Goal: Task Accomplishment & Management: Complete application form

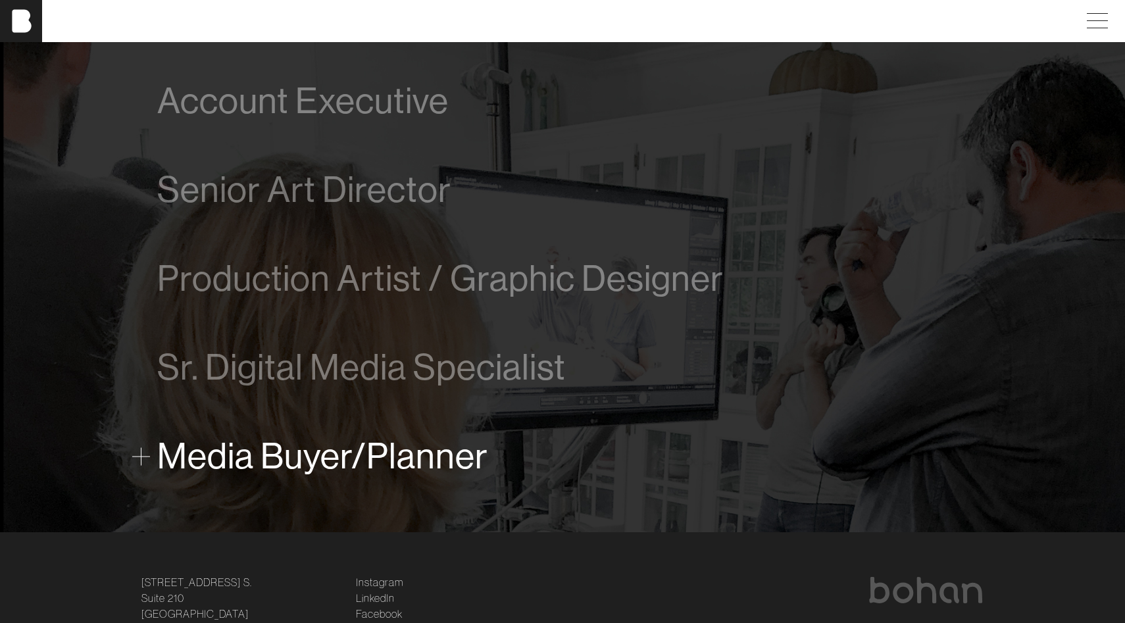
scroll to position [824, 0]
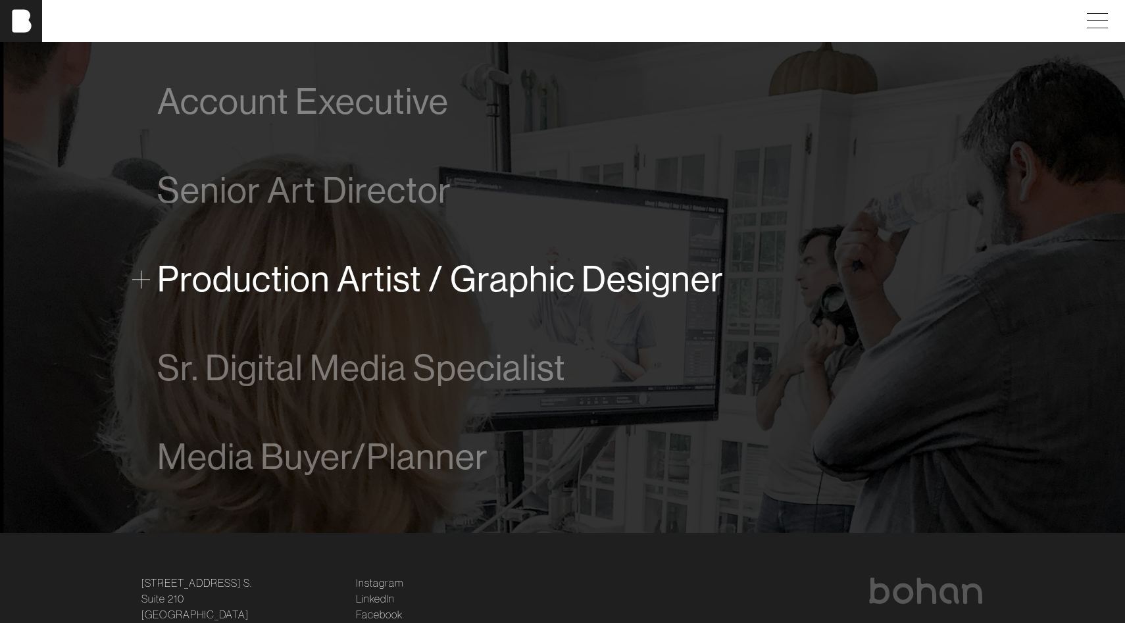
click at [496, 284] on span "Production Artist / Graphic Designer" at bounding box center [440, 279] width 566 height 40
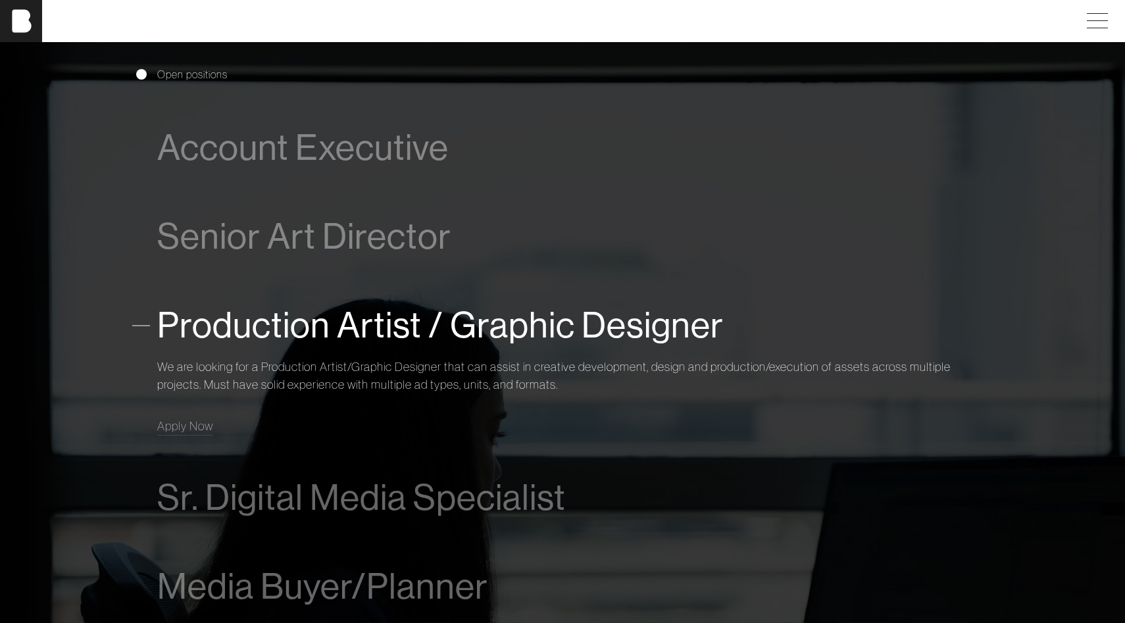
scroll to position [777, 0]
click at [408, 378] on p "We are looking for a Production Artist/Graphic Designer that can assist in crea…" at bounding box center [562, 377] width 811 height 36
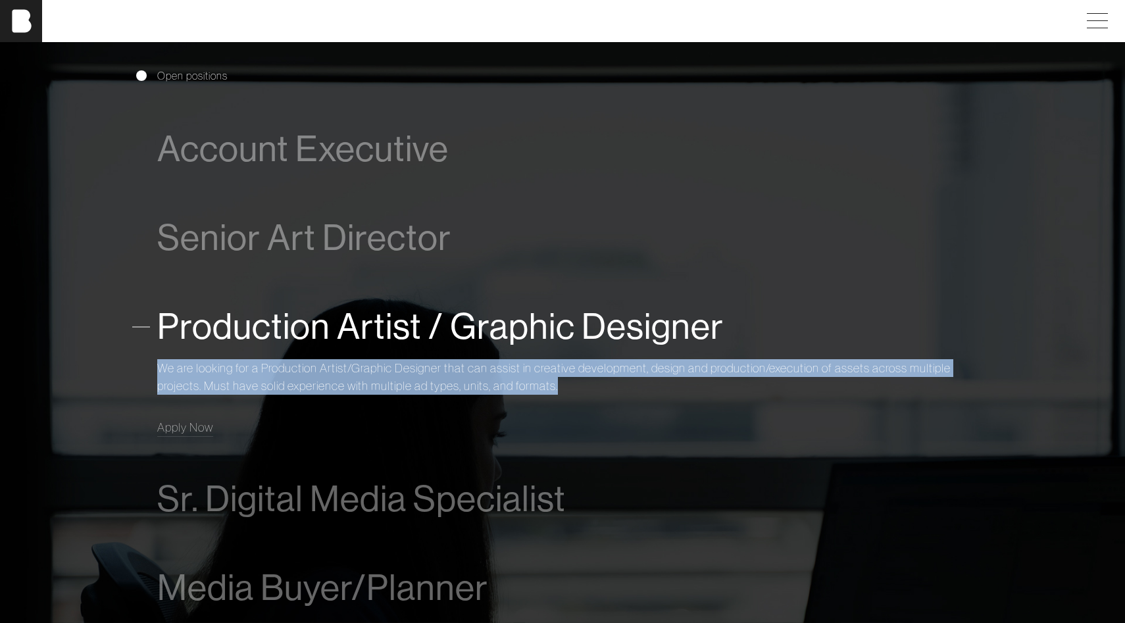
click at [408, 378] on p "We are looking for a Production Artist/Graphic Designer that can assist in crea…" at bounding box center [562, 377] width 811 height 36
click at [409, 378] on p "We are looking for a Production Artist/Graphic Designer that can assist in crea…" at bounding box center [562, 377] width 811 height 36
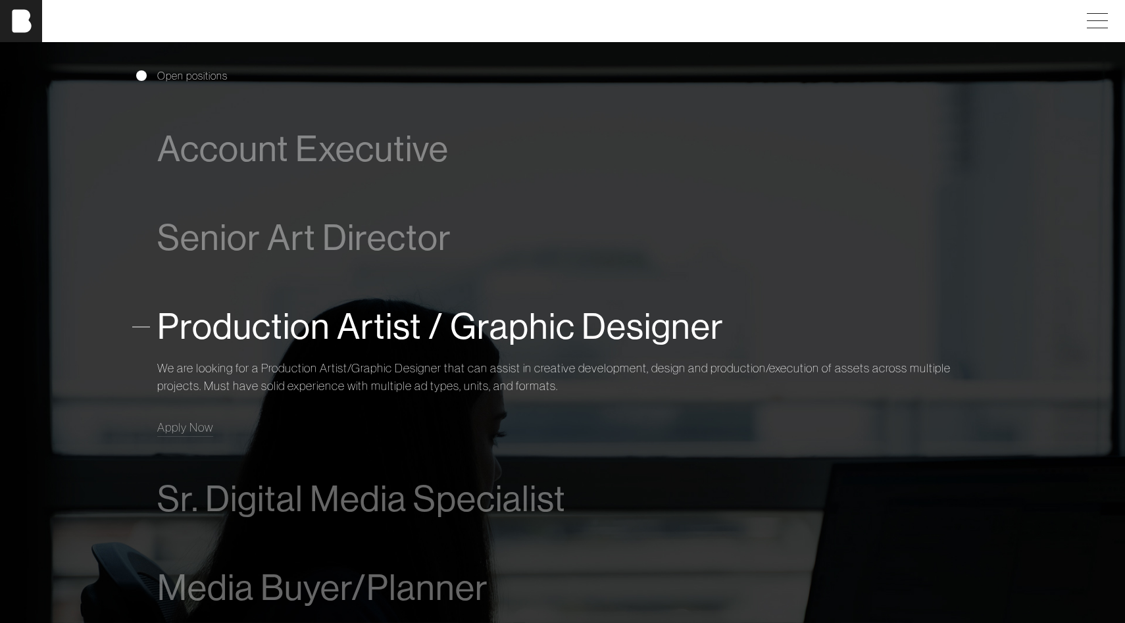
click at [418, 384] on p "We are looking for a Production Artist/Graphic Designer that can assist in crea…" at bounding box center [562, 377] width 811 height 36
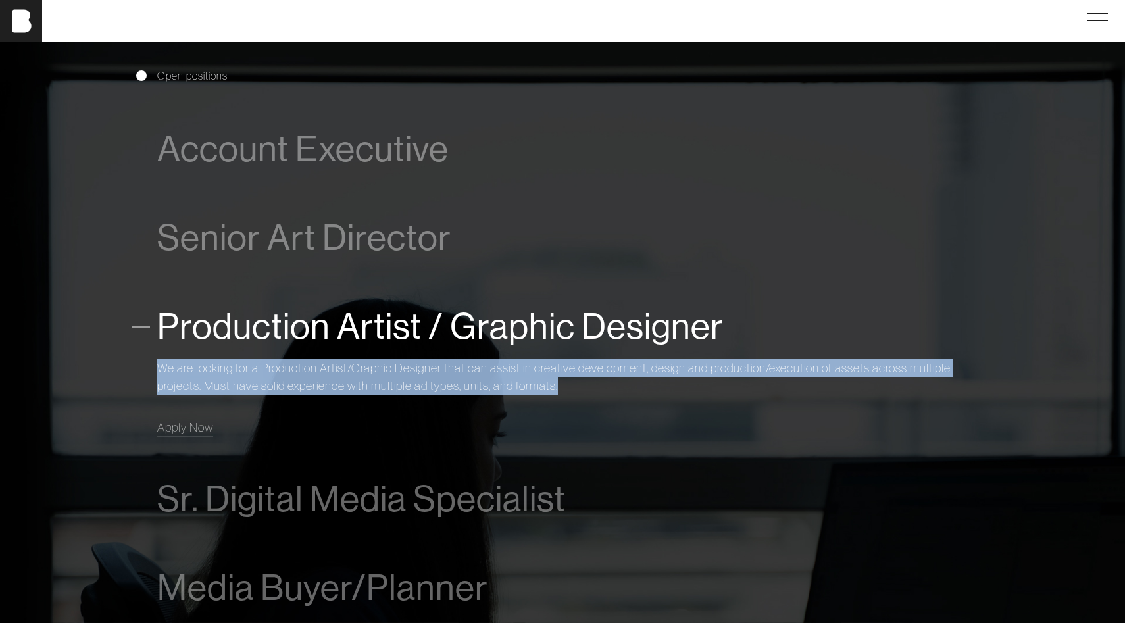
click at [418, 384] on p "We are looking for a Production Artist/Graphic Designer that can assist in crea…" at bounding box center [562, 377] width 811 height 36
click at [194, 426] on span "Apply Now" at bounding box center [185, 427] width 56 height 15
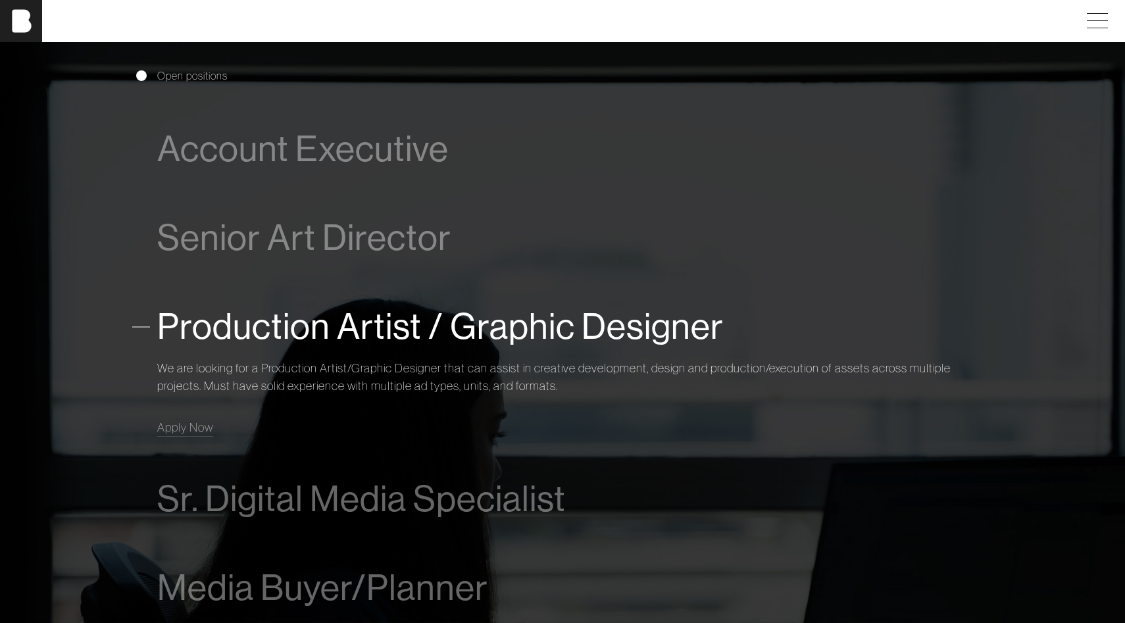
click at [740, 322] on div "Production Artist / Graphic Designer" at bounding box center [562, 326] width 811 height 53
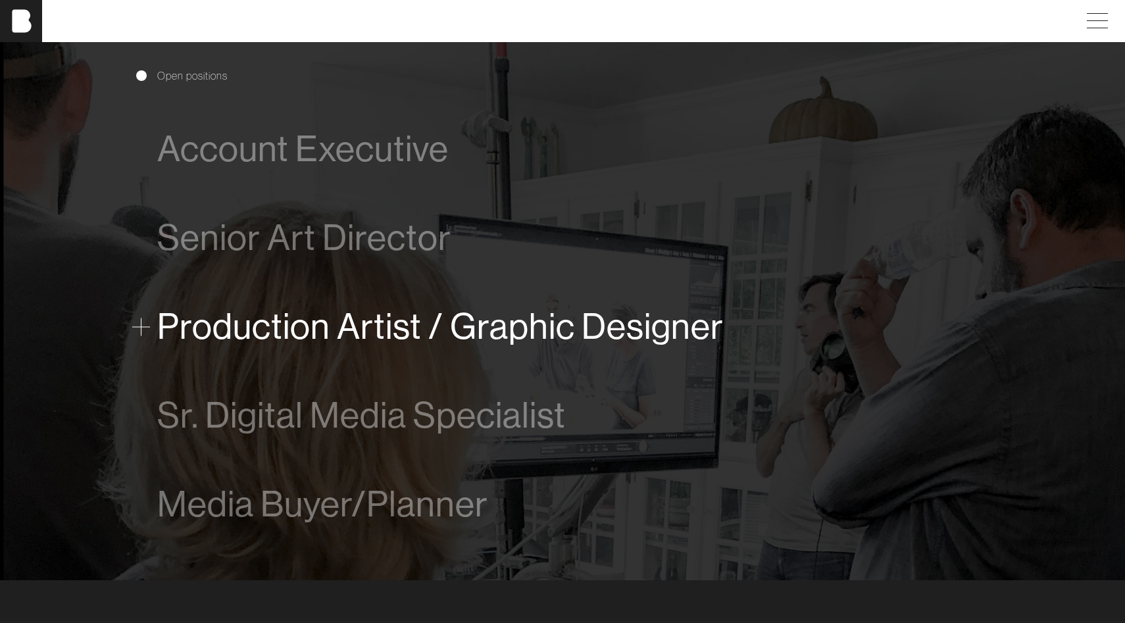
click at [465, 316] on span "Production Artist / Graphic Designer" at bounding box center [440, 327] width 566 height 40
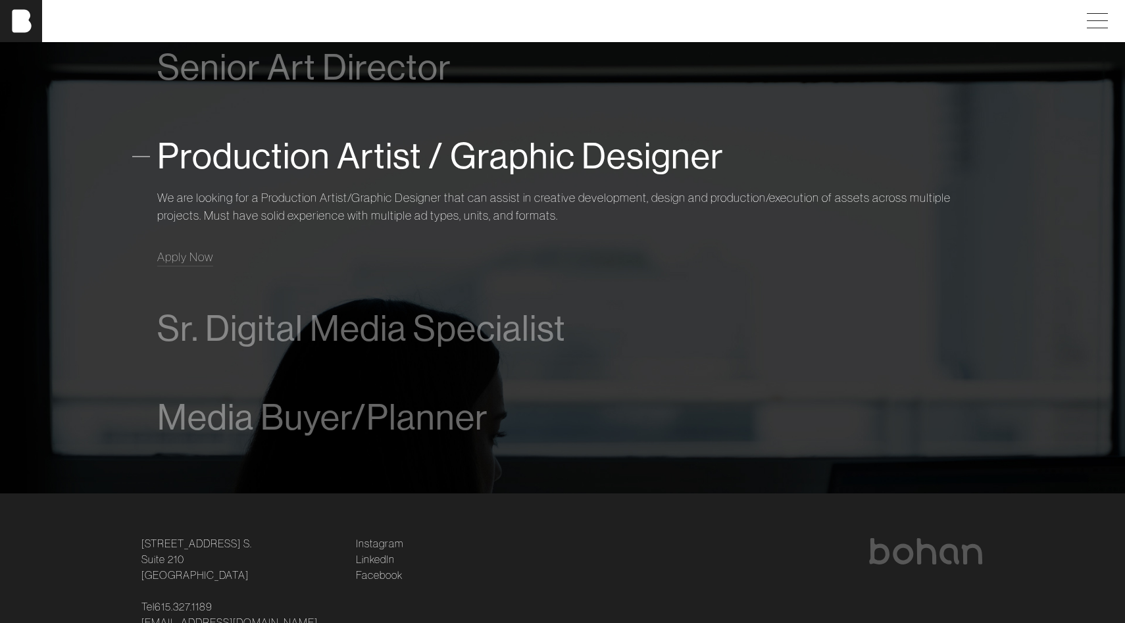
scroll to position [948, 0]
click at [186, 260] on span "Apply Now" at bounding box center [185, 256] width 56 height 15
click at [355, 158] on span "Production Artist / Graphic Designer" at bounding box center [440, 156] width 566 height 40
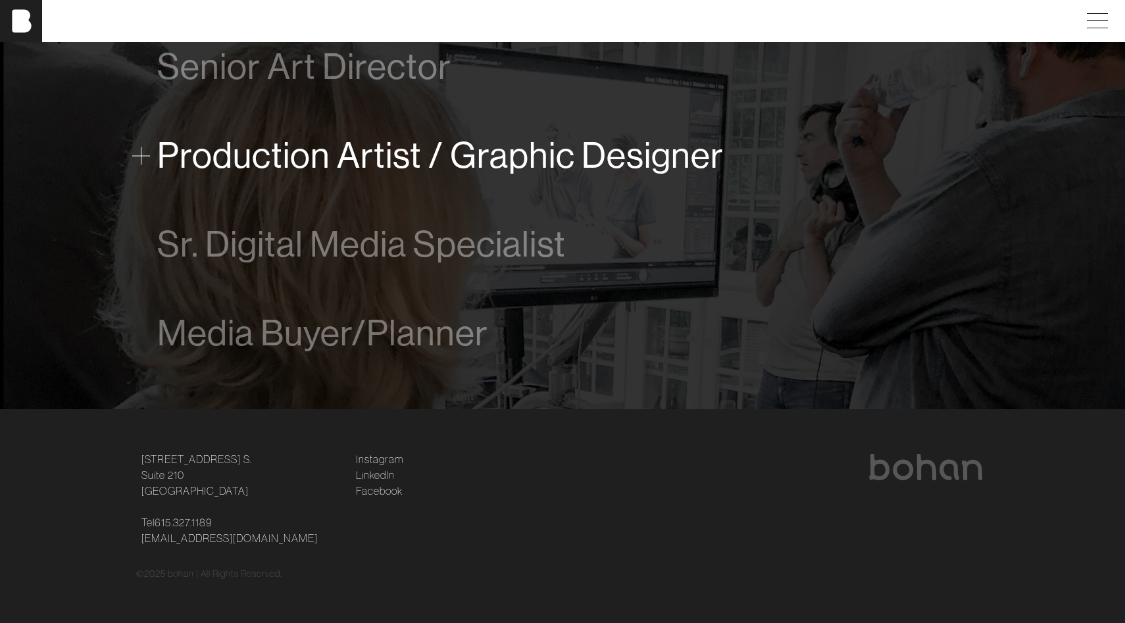
click at [355, 158] on span "Production Artist / Graphic Designer" at bounding box center [440, 156] width 566 height 40
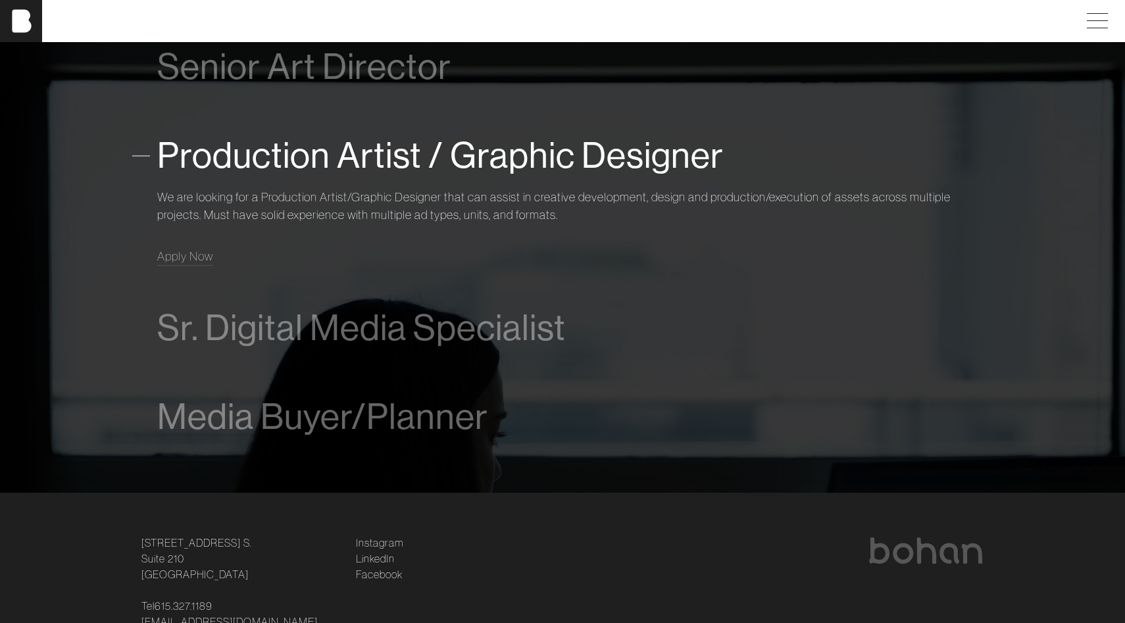
click at [318, 207] on p "We are looking for a Production Artist/Graphic Designer that can assist in crea…" at bounding box center [562, 206] width 811 height 36
click at [193, 264] on link "Apply Now" at bounding box center [185, 256] width 56 height 18
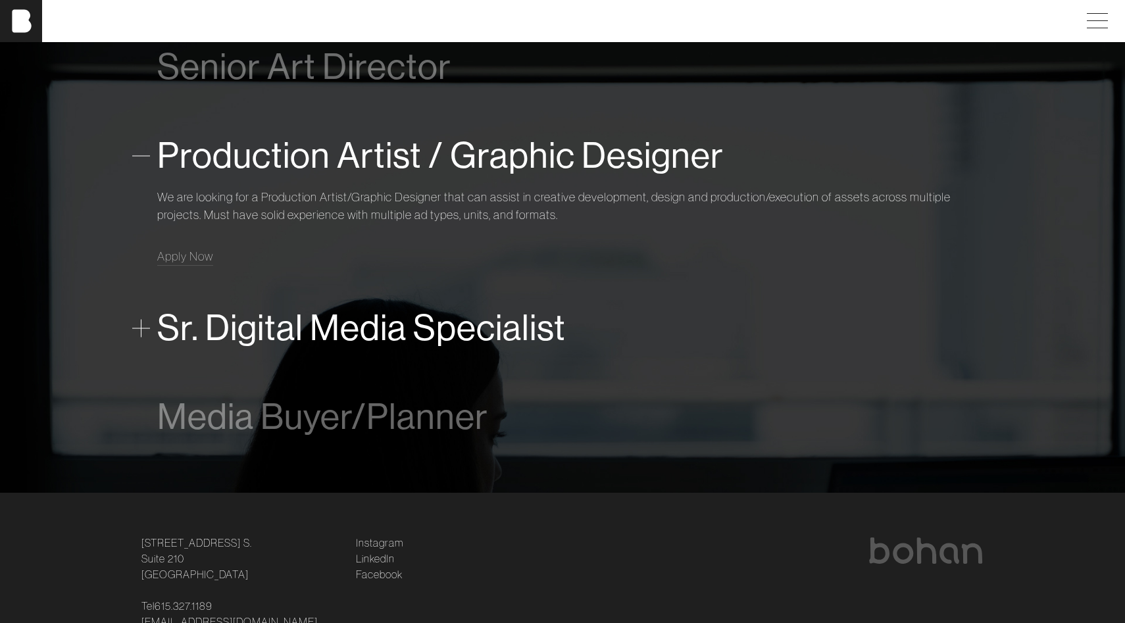
click at [347, 342] on span "Sr. Digital Media Specialist" at bounding box center [361, 328] width 409 height 40
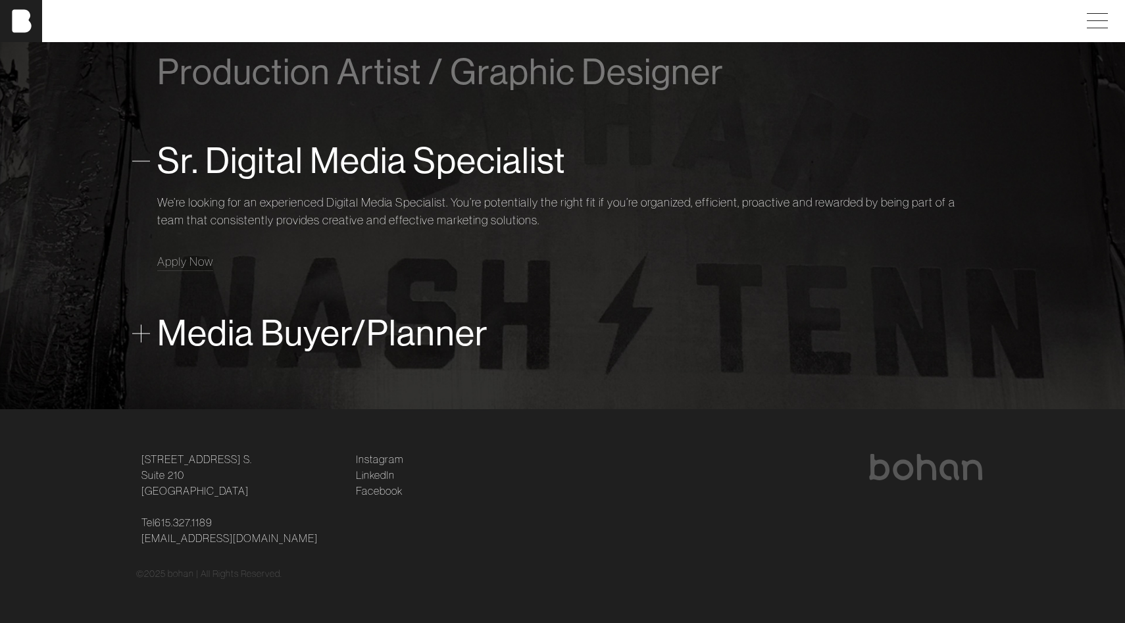
scroll to position [1032, 0]
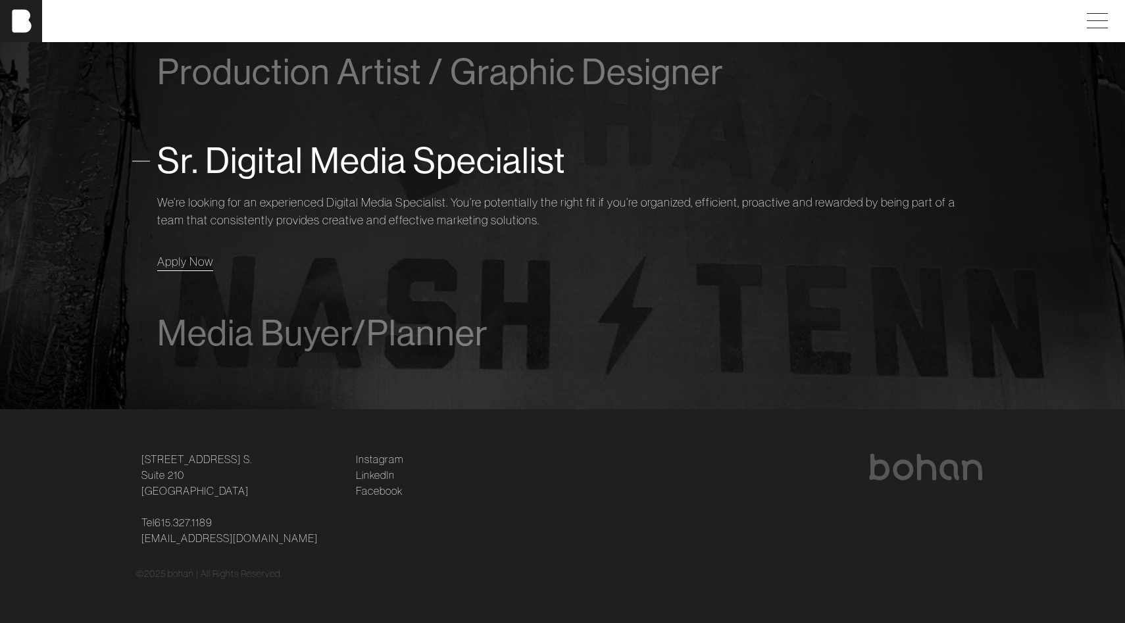
click at [203, 268] on link "Apply Now" at bounding box center [185, 262] width 56 height 18
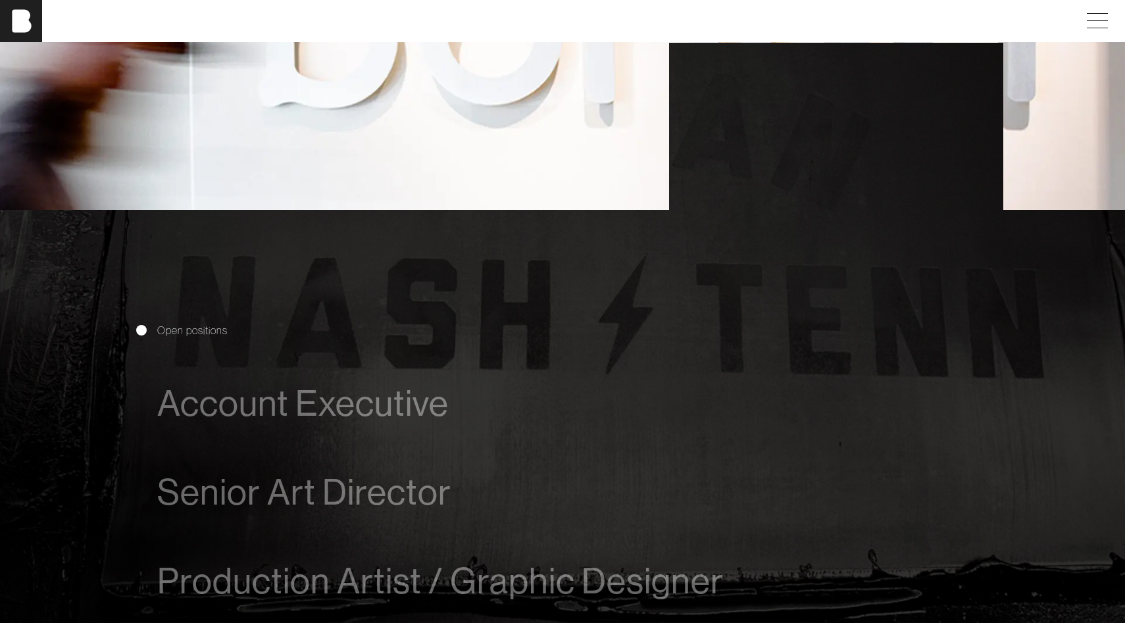
scroll to position [520, 0]
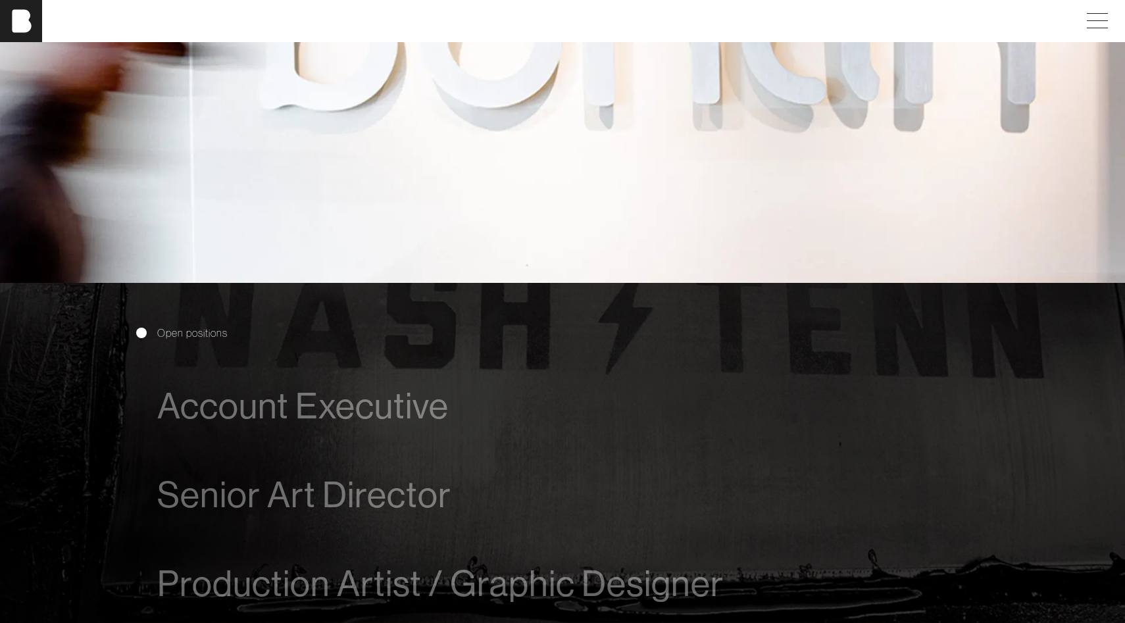
click at [183, 335] on span "Open positions" at bounding box center [192, 333] width 70 height 16
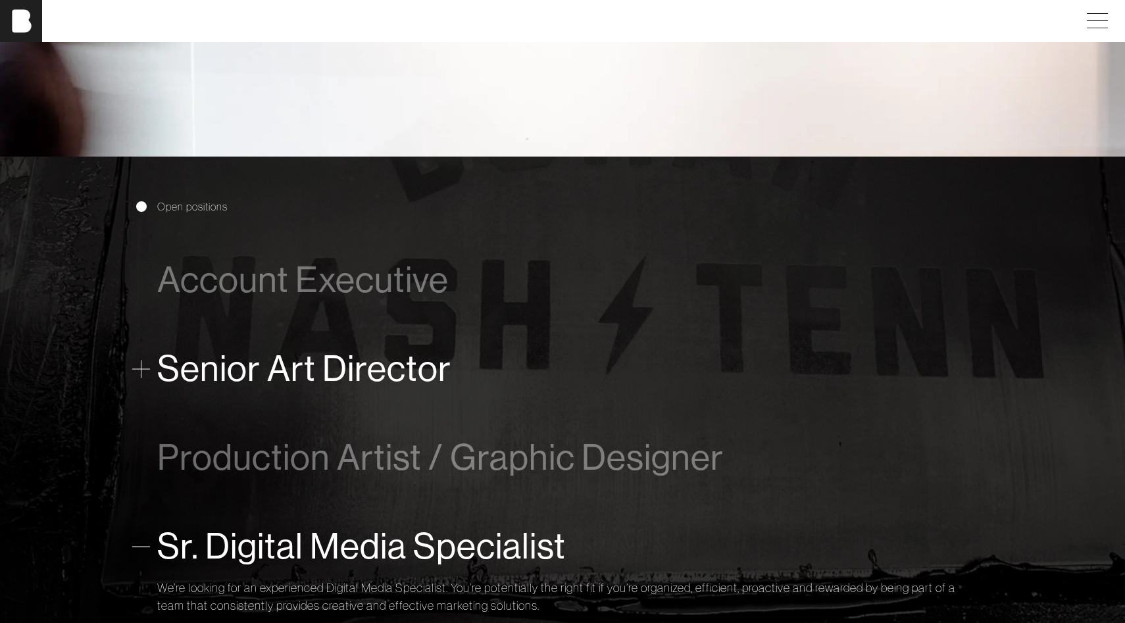
click at [311, 373] on span "Senior Art Director" at bounding box center [304, 369] width 294 height 40
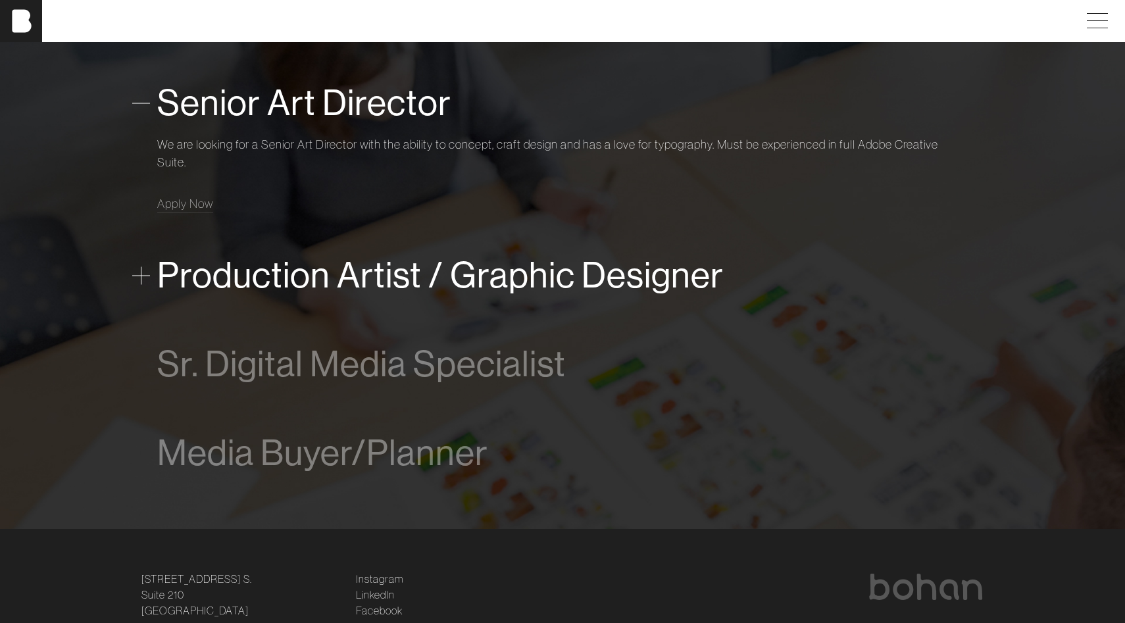
scroll to position [920, 0]
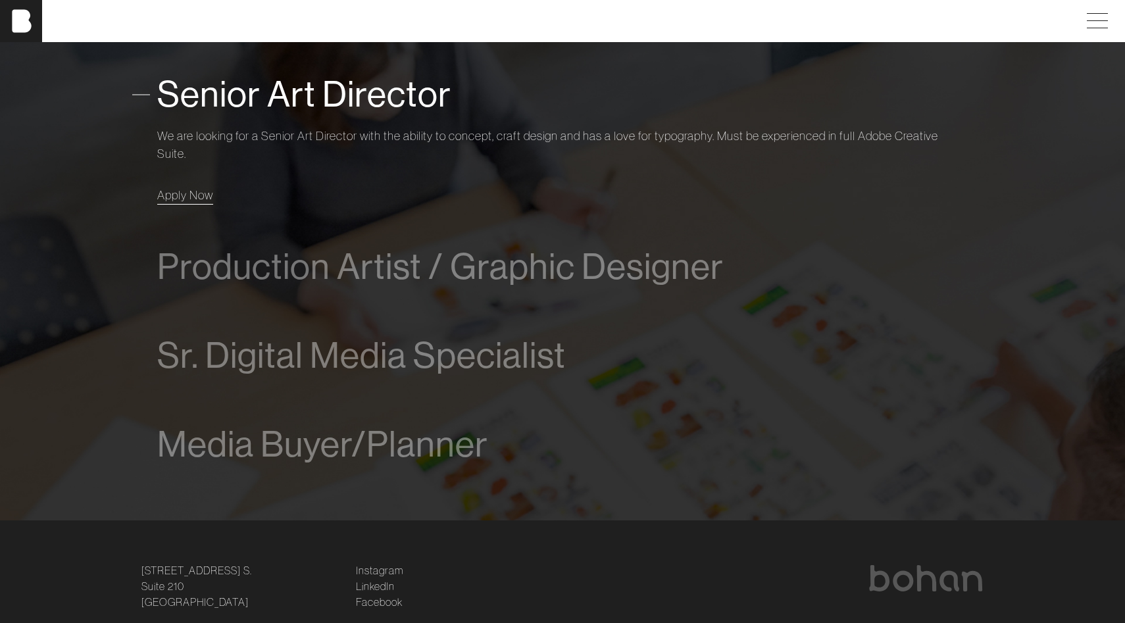
click at [190, 191] on span "Apply Now" at bounding box center [185, 195] width 56 height 15
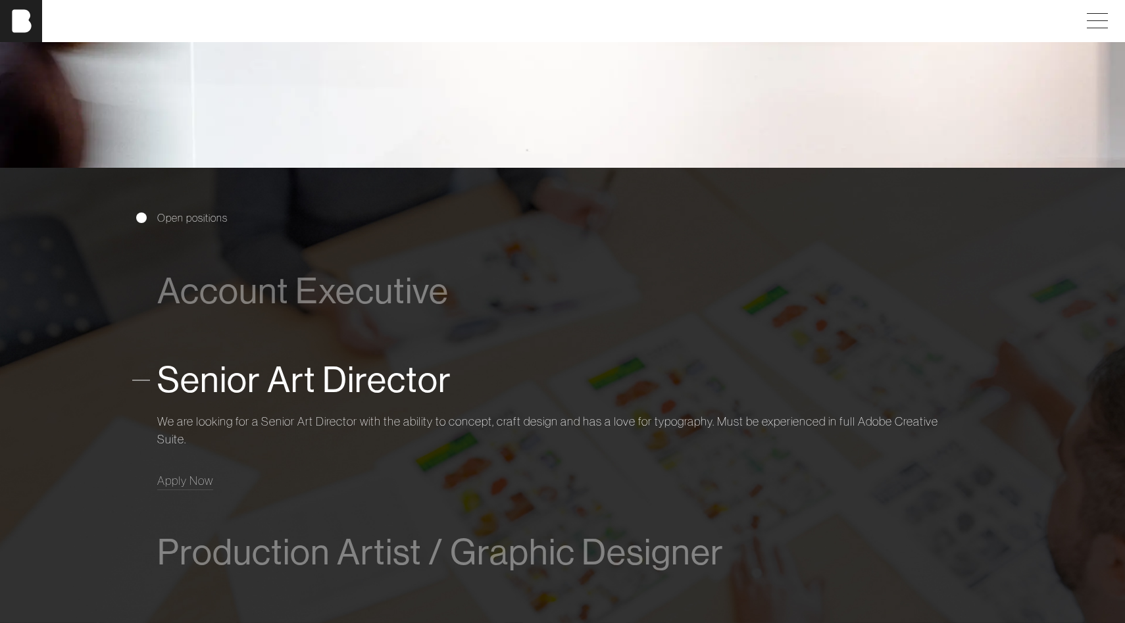
scroll to position [1032, 0]
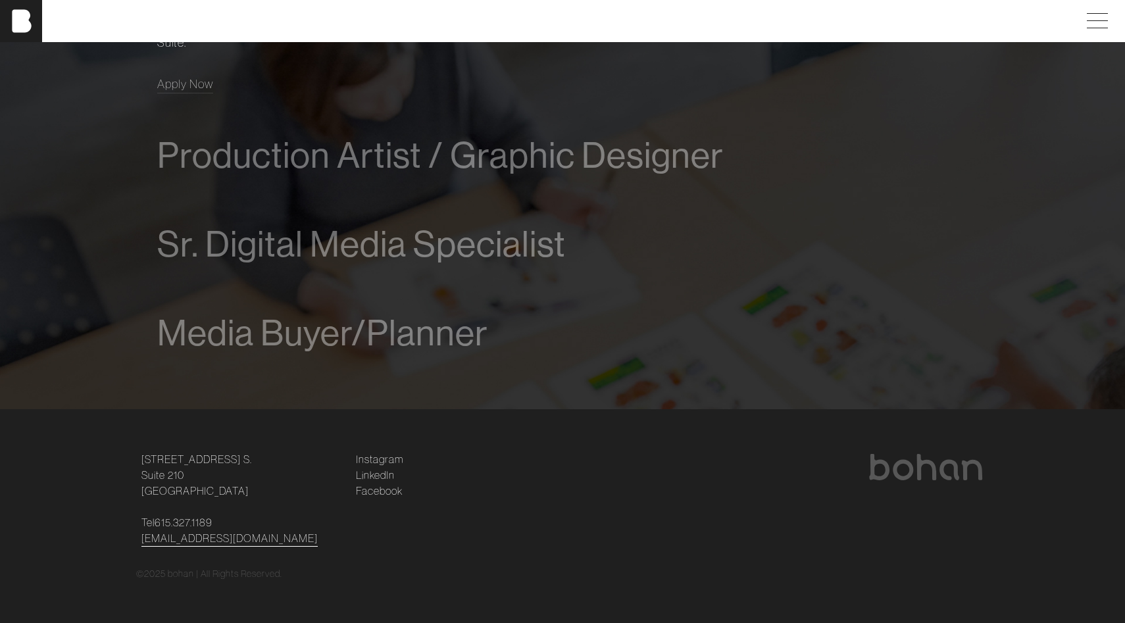
click at [246, 543] on link "[EMAIL_ADDRESS][DOMAIN_NAME]" at bounding box center [229, 538] width 176 height 16
drag, startPoint x: 305, startPoint y: 538, endPoint x: 138, endPoint y: 541, distance: 167.2
click at [138, 541] on div "[STREET_ADDRESS] [STREET_ADDRESS] Tel [PHONE_NUMBER] [EMAIL_ADDRESS][DOMAIN_NAM…" at bounding box center [241, 498] width 214 height 95
copy link "[EMAIL_ADDRESS][DOMAIN_NAME]"
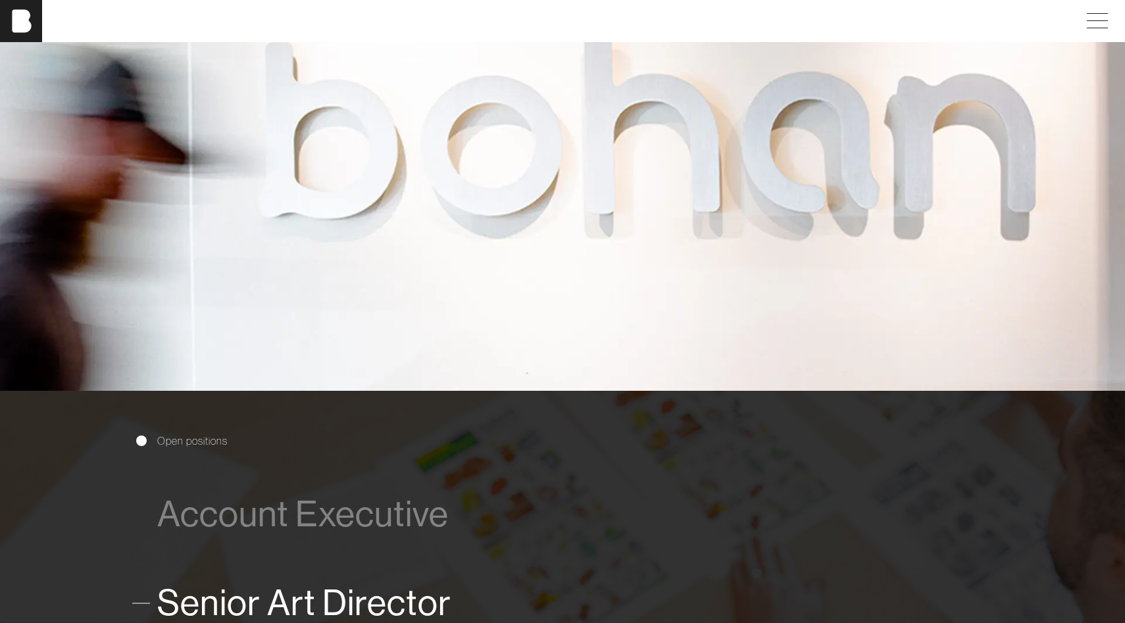
scroll to position [0, 0]
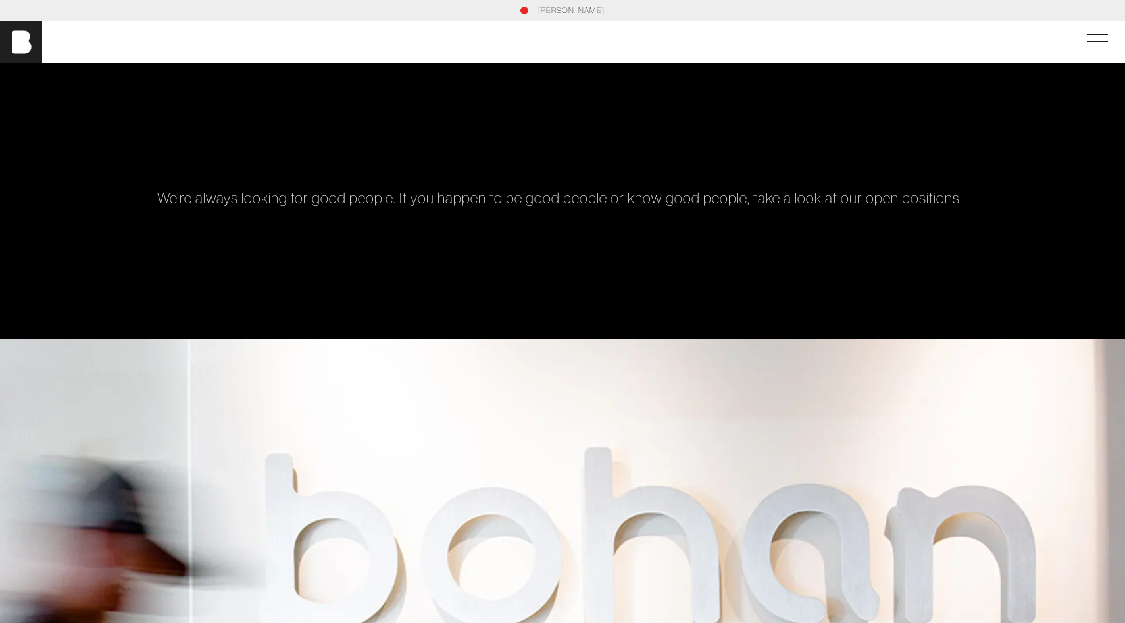
click at [582, 11] on link "[PERSON_NAME]" at bounding box center [571, 11] width 66 height 12
click at [1117, 32] on div at bounding box center [1098, 42] width 37 height 24
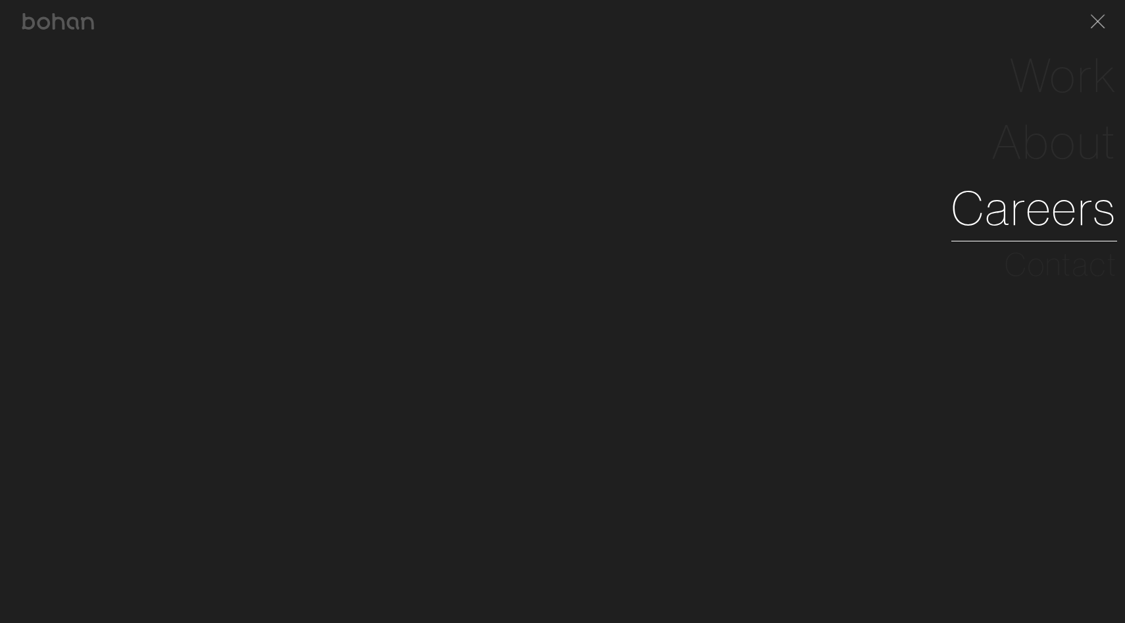
click at [1065, 203] on link "Careers" at bounding box center [1034, 208] width 166 height 66
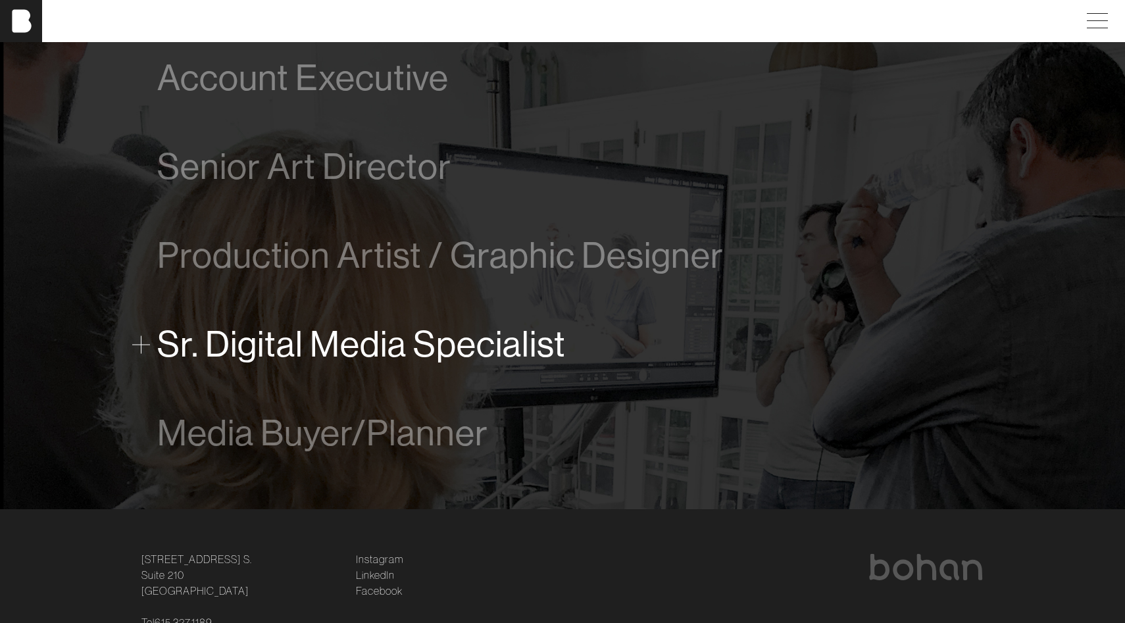
scroll to position [847, 0]
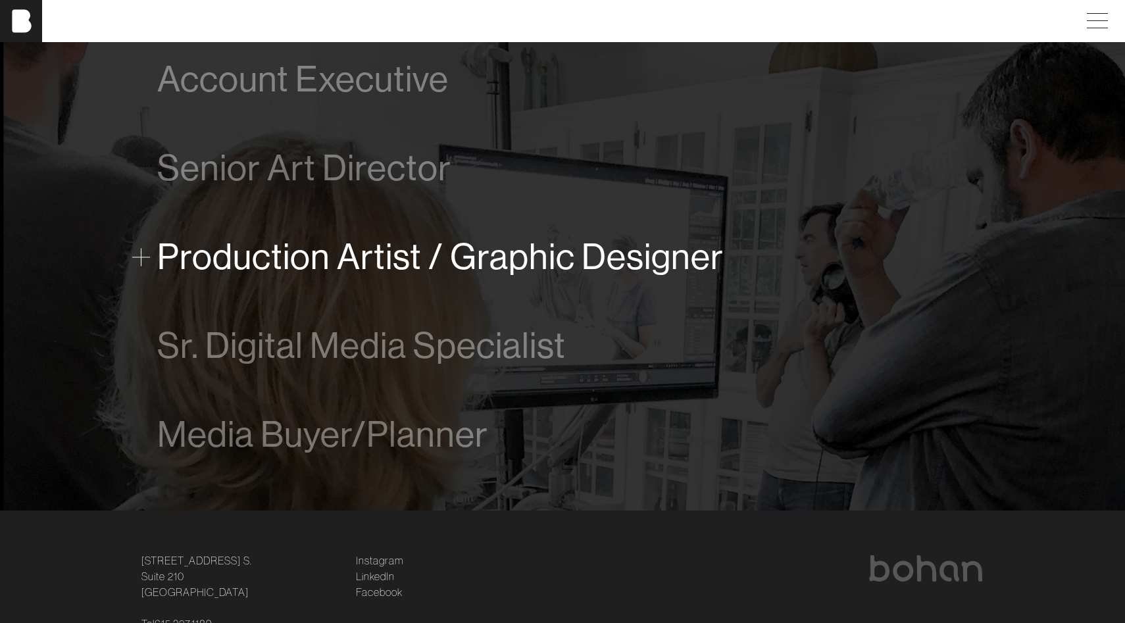
click at [287, 264] on span "Production Artist / Graphic Designer" at bounding box center [440, 257] width 566 height 40
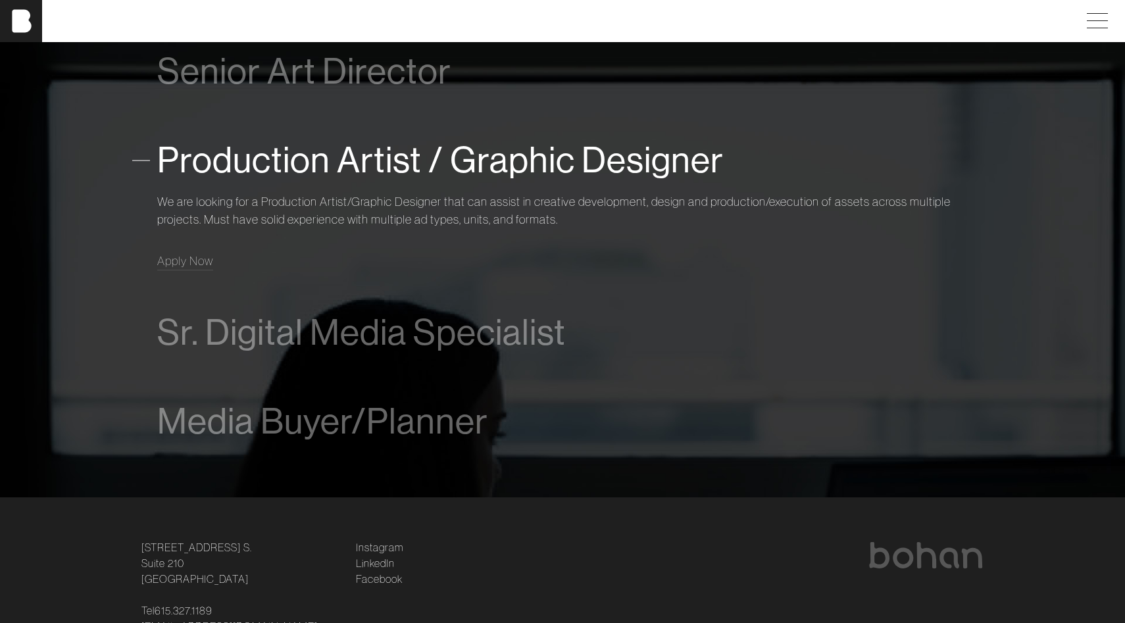
scroll to position [948, 0]
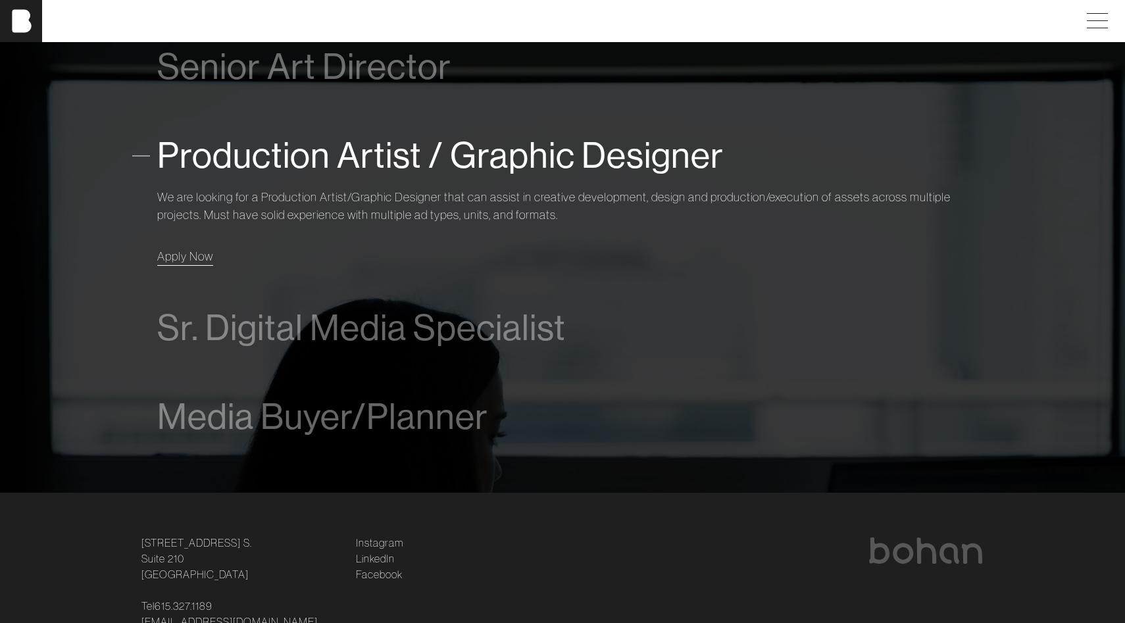
click at [196, 255] on span "Apply Now" at bounding box center [185, 256] width 56 height 15
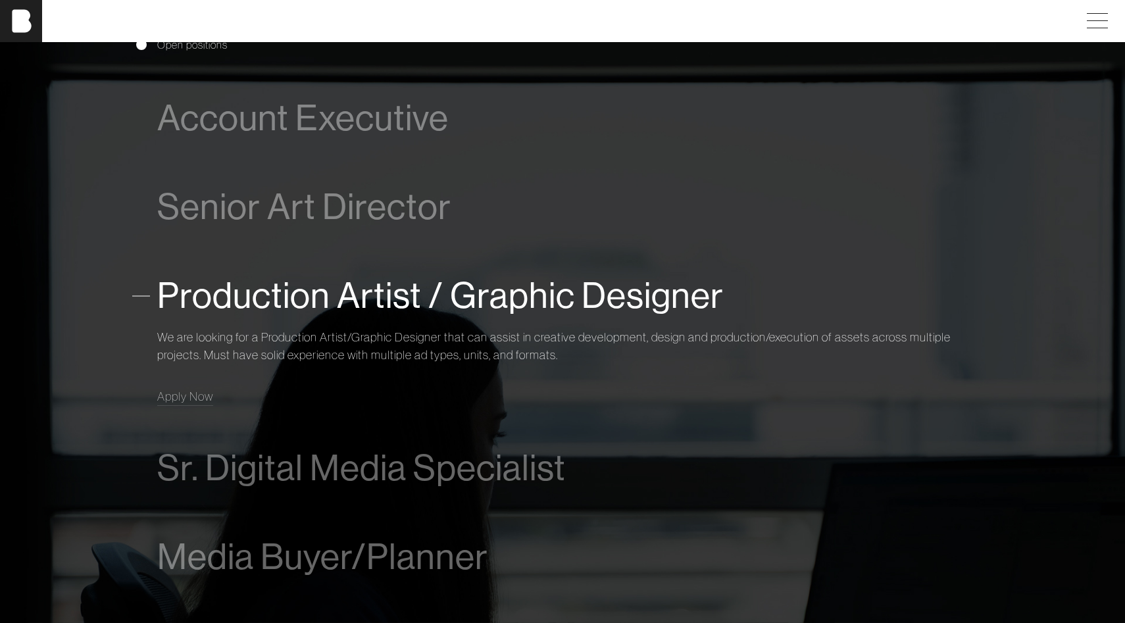
scroll to position [1032, 0]
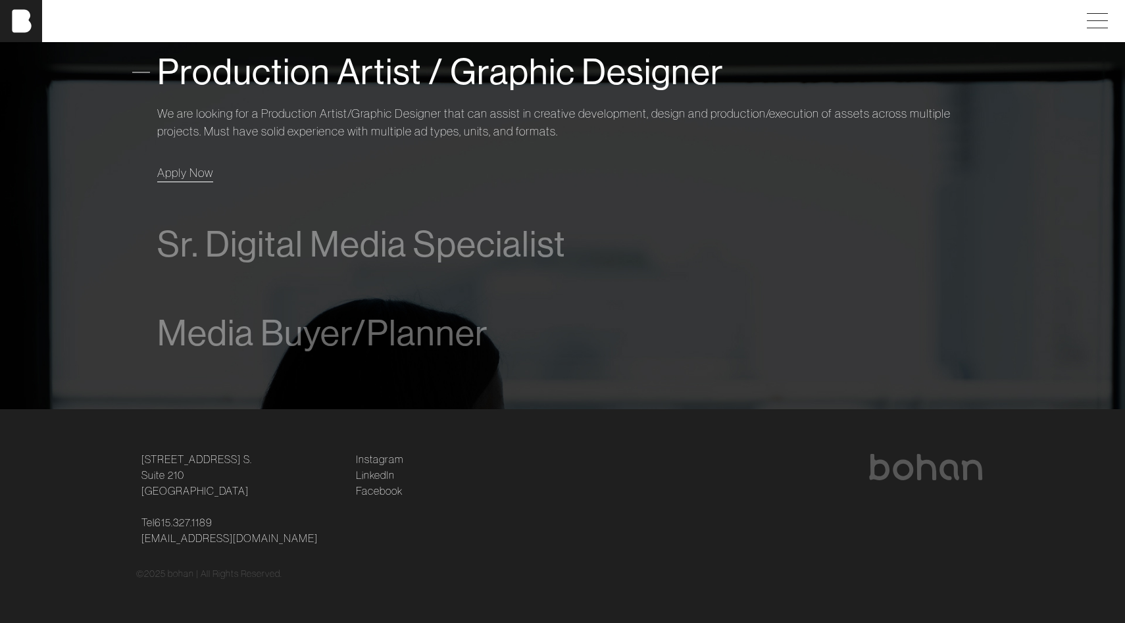
click at [192, 173] on span "Apply Now" at bounding box center [185, 172] width 56 height 15
